Goal: Task Accomplishment & Management: Manage account settings

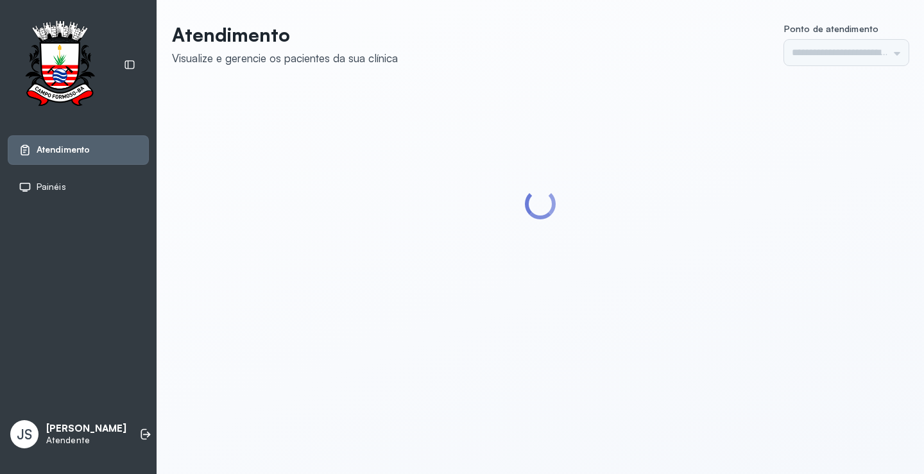
type input "*********"
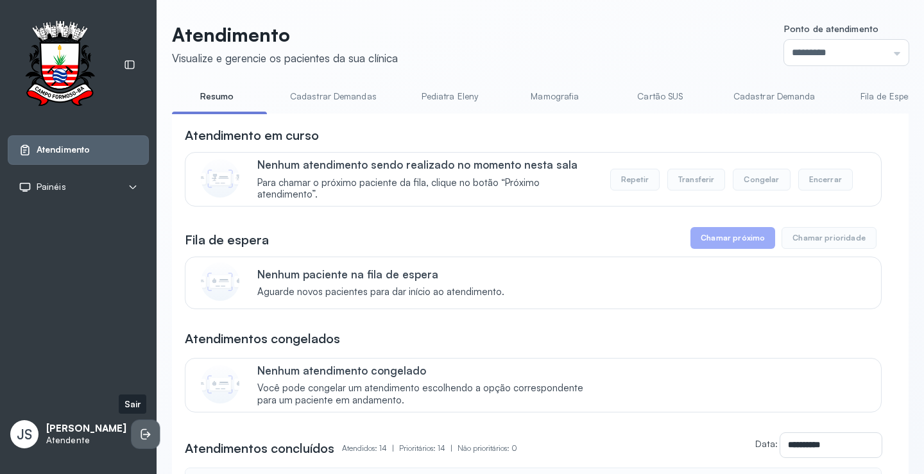
click at [139, 438] on icon at bounding box center [145, 434] width 13 height 13
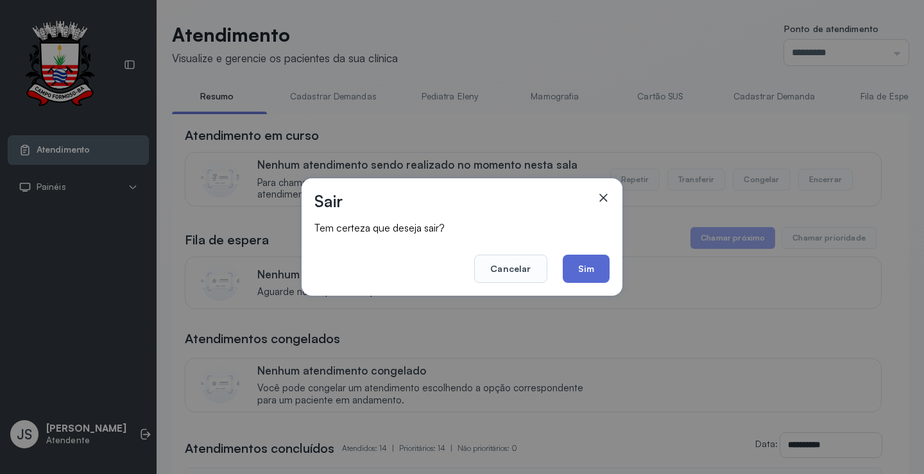
click at [590, 257] on button "Sim" at bounding box center [586, 269] width 47 height 28
